Goal: Register for event/course

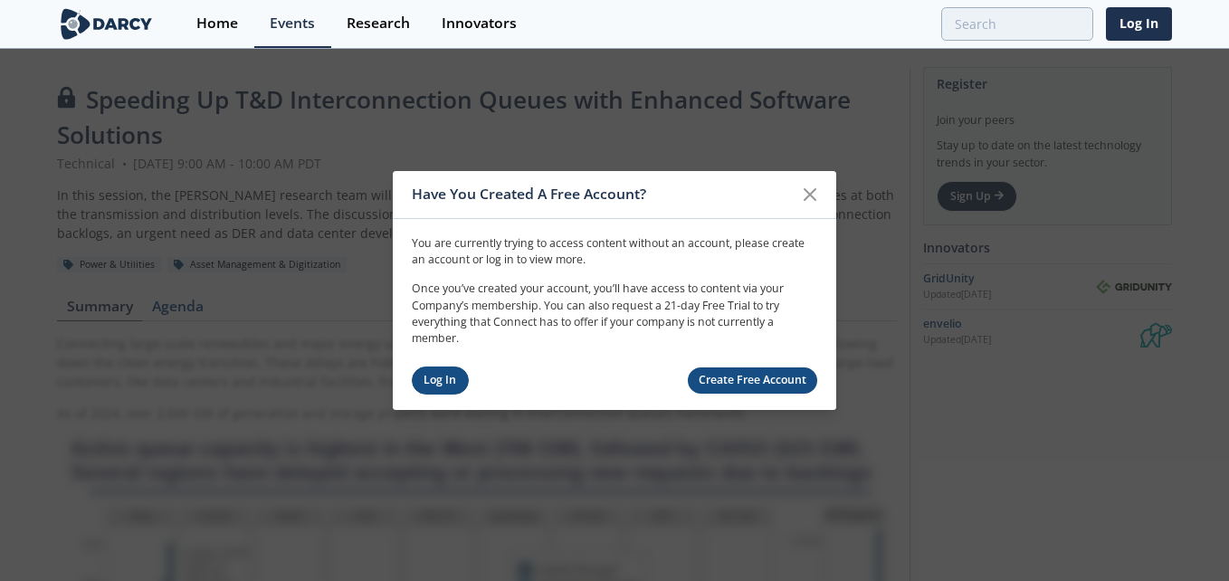
click at [444, 388] on link "Log In" at bounding box center [440, 381] width 57 height 28
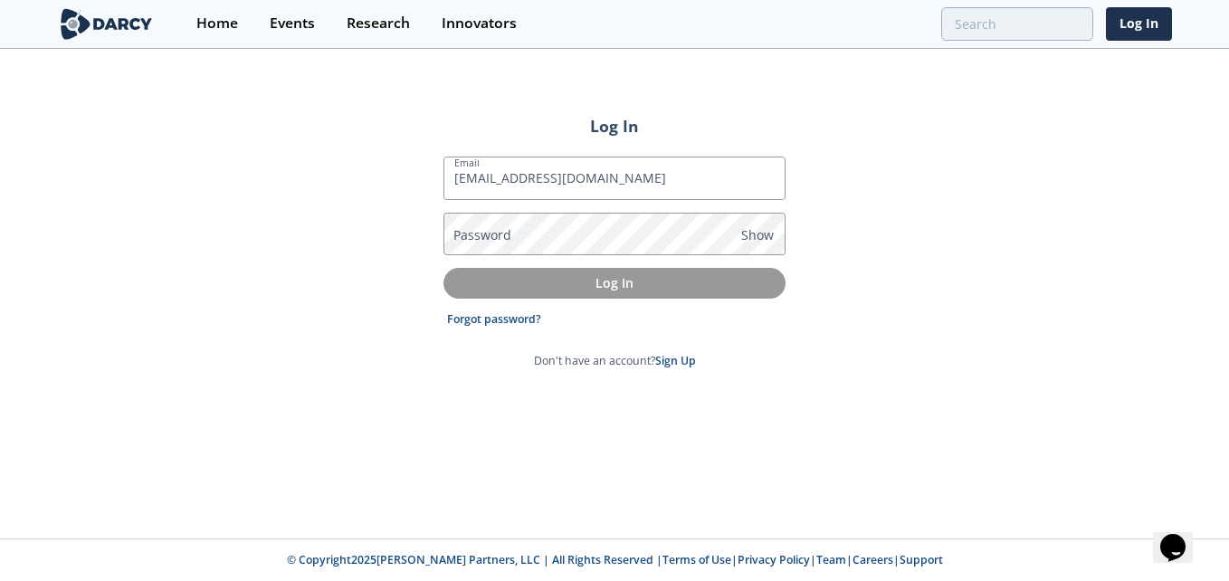
type input "[EMAIL_ADDRESS][DOMAIN_NAME]"
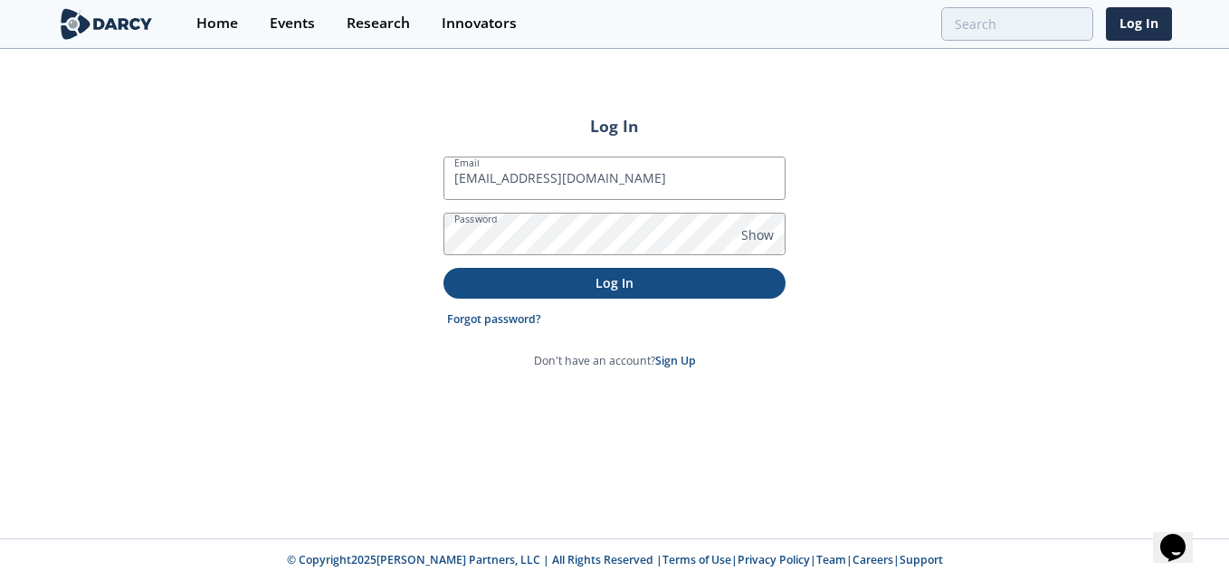
click at [625, 292] on button "Log In" at bounding box center [615, 283] width 342 height 30
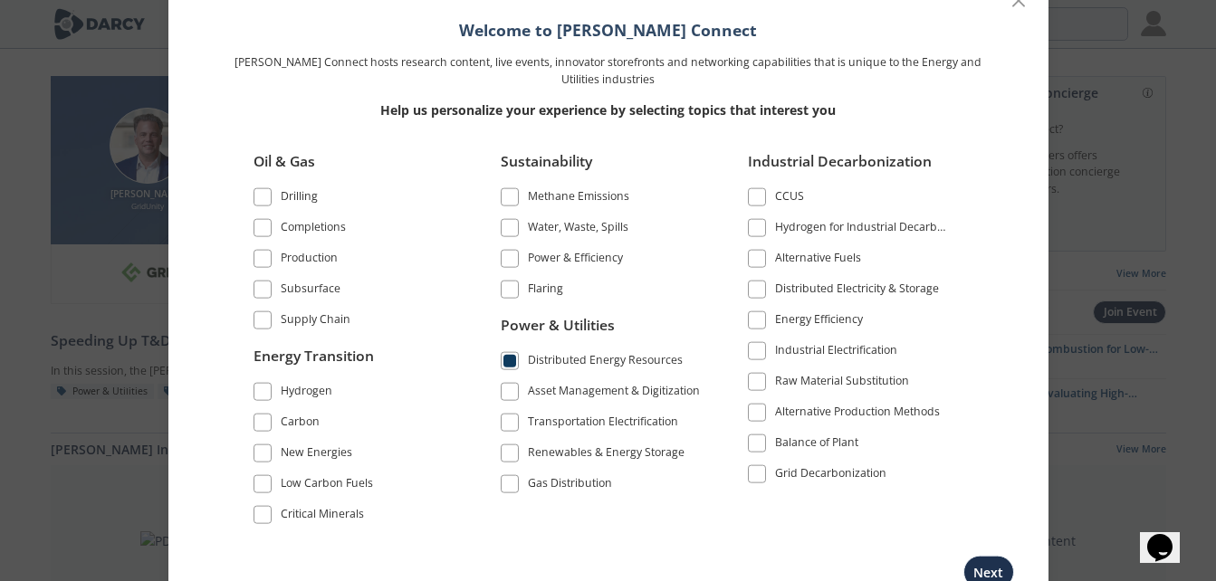
scroll to position [508, 0]
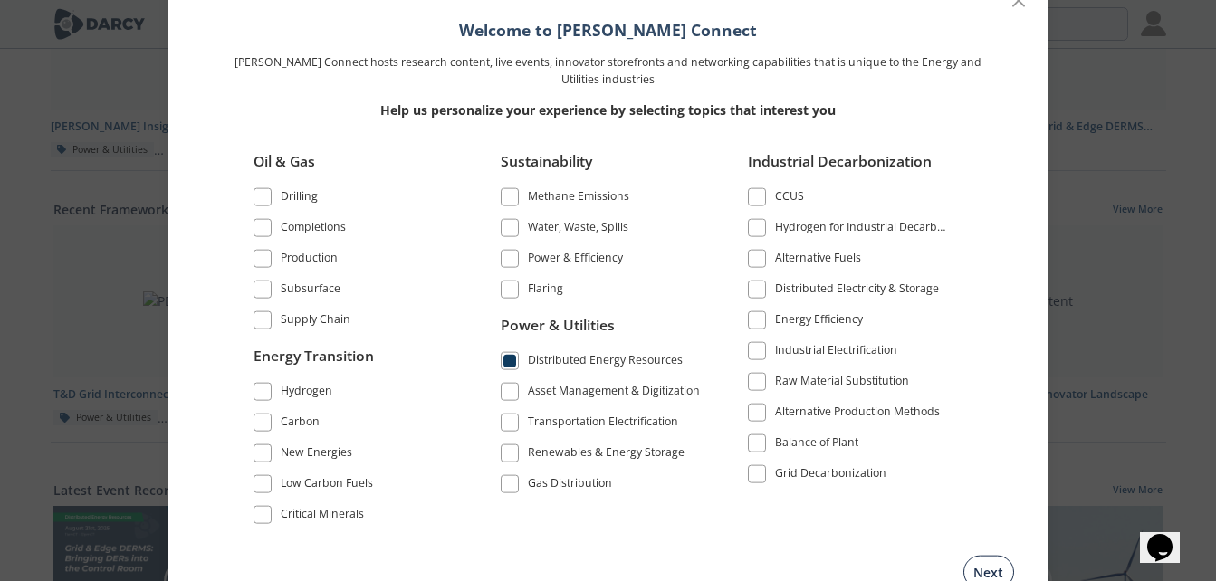
click at [988, 571] on button "Next" at bounding box center [988, 571] width 51 height 33
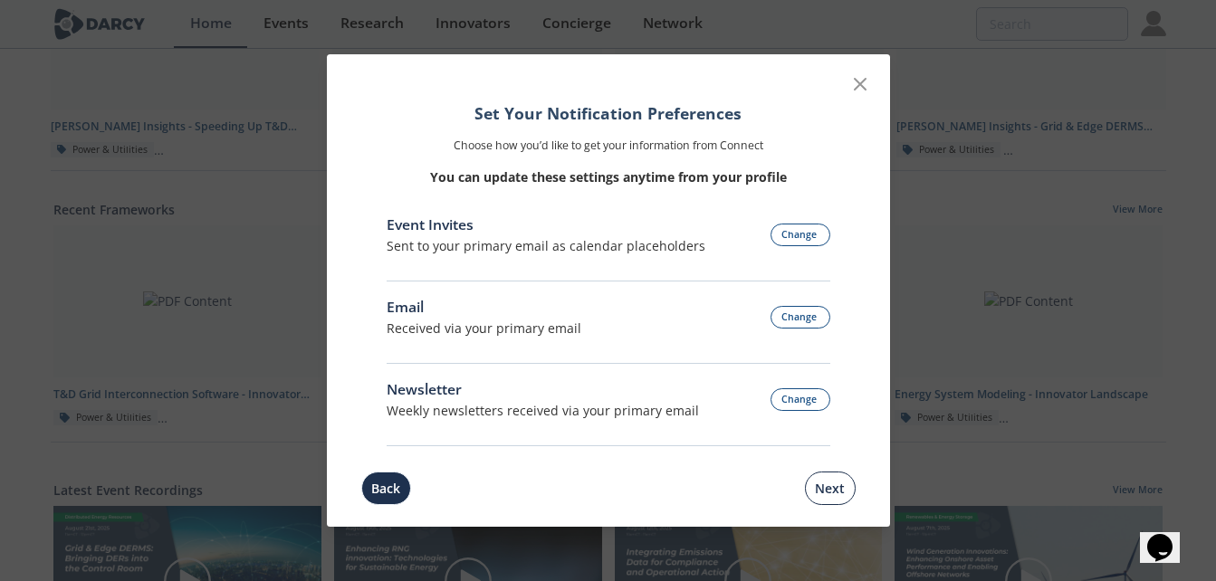
click at [853, 492] on button "Next" at bounding box center [830, 488] width 51 height 33
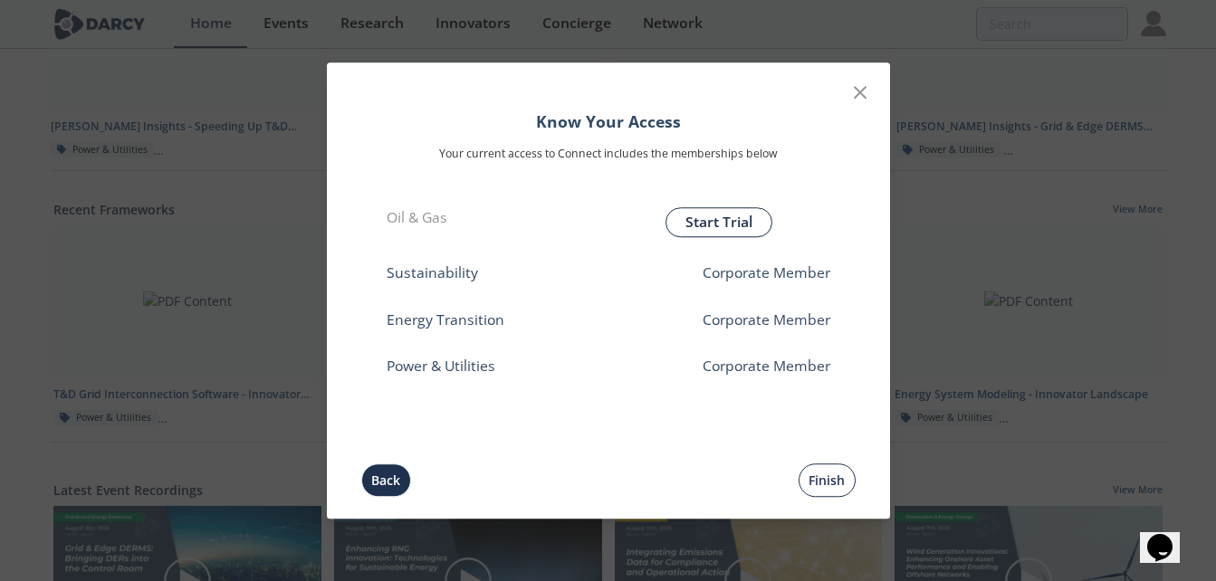
click at [845, 488] on button "Finish" at bounding box center [826, 479] width 57 height 33
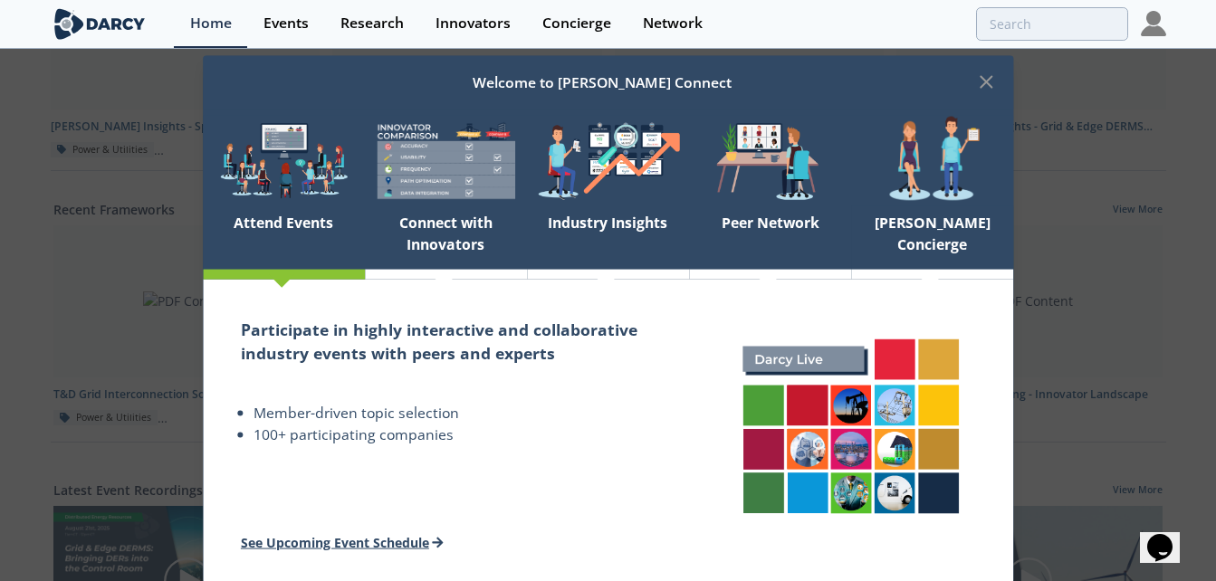
click at [391, 534] on link "See Upcoming Event Schedule" at bounding box center [342, 542] width 203 height 17
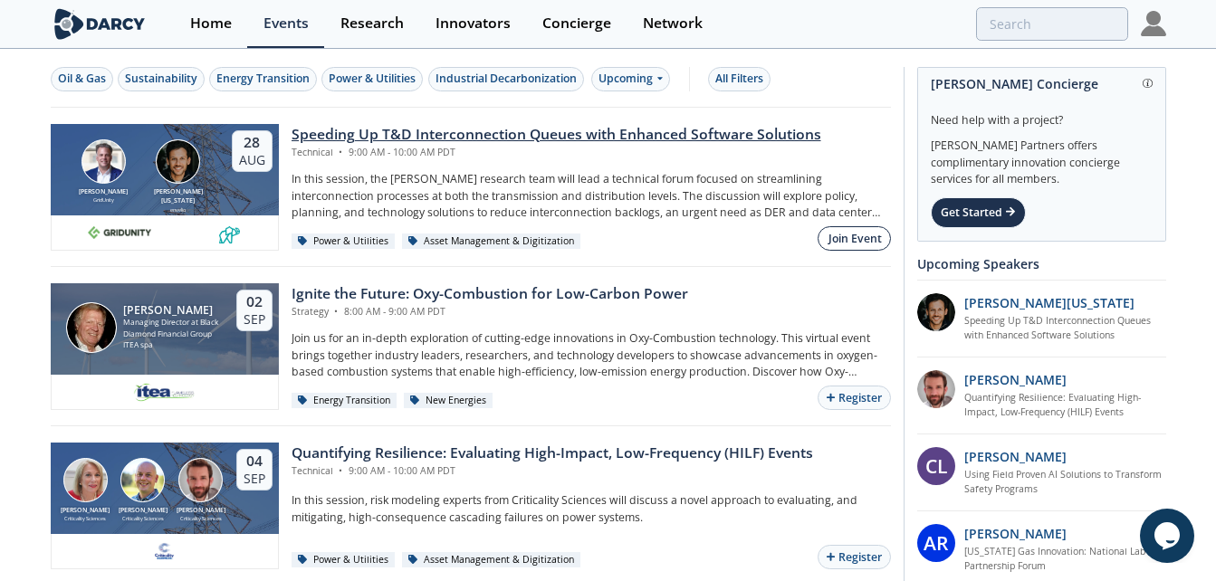
click at [845, 239] on div "Join Event" at bounding box center [854, 239] width 53 height 16
